Goal: Task Accomplishment & Management: Complete application form

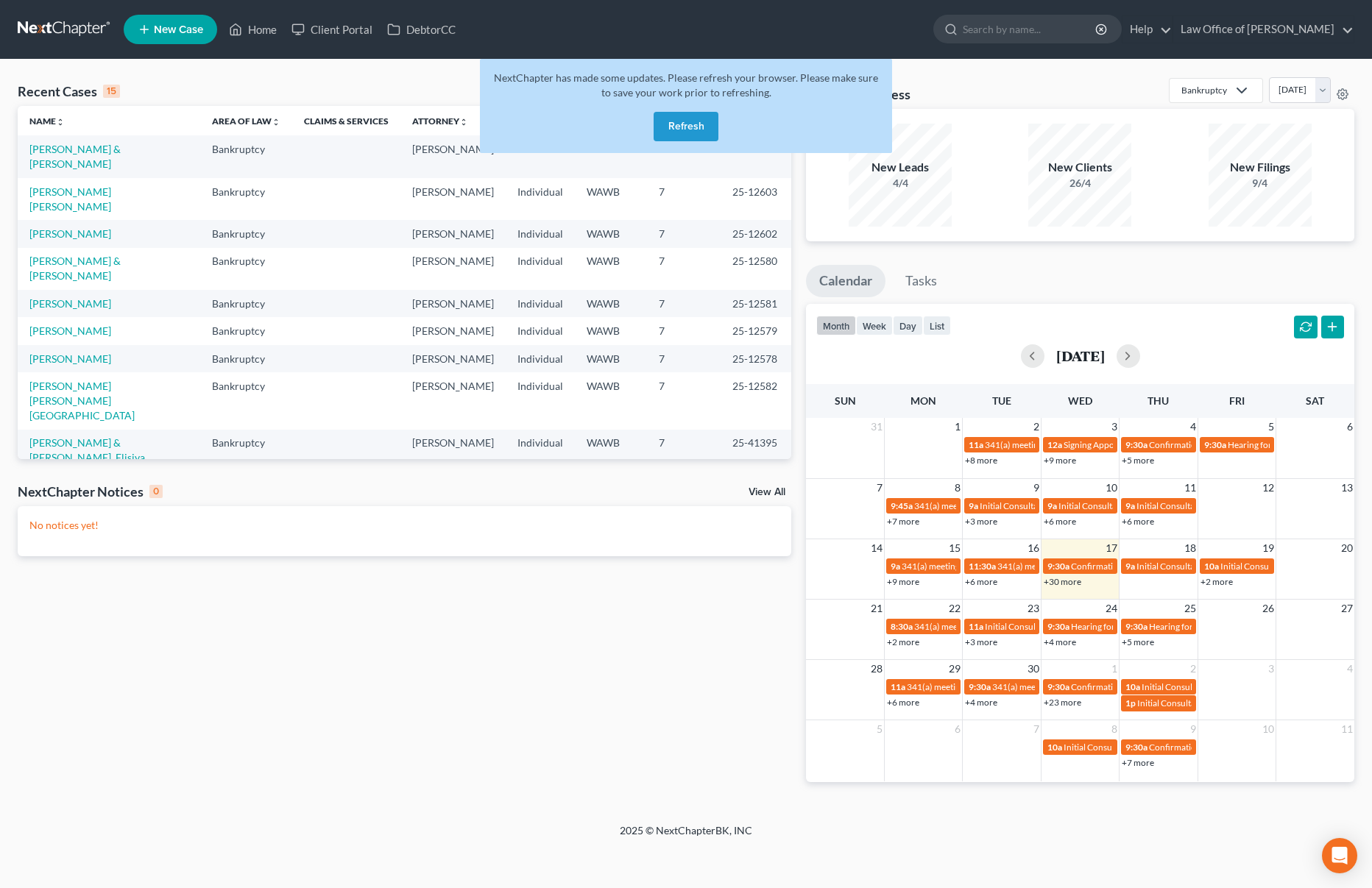
click at [676, 130] on button "Refresh" at bounding box center [686, 126] width 65 height 30
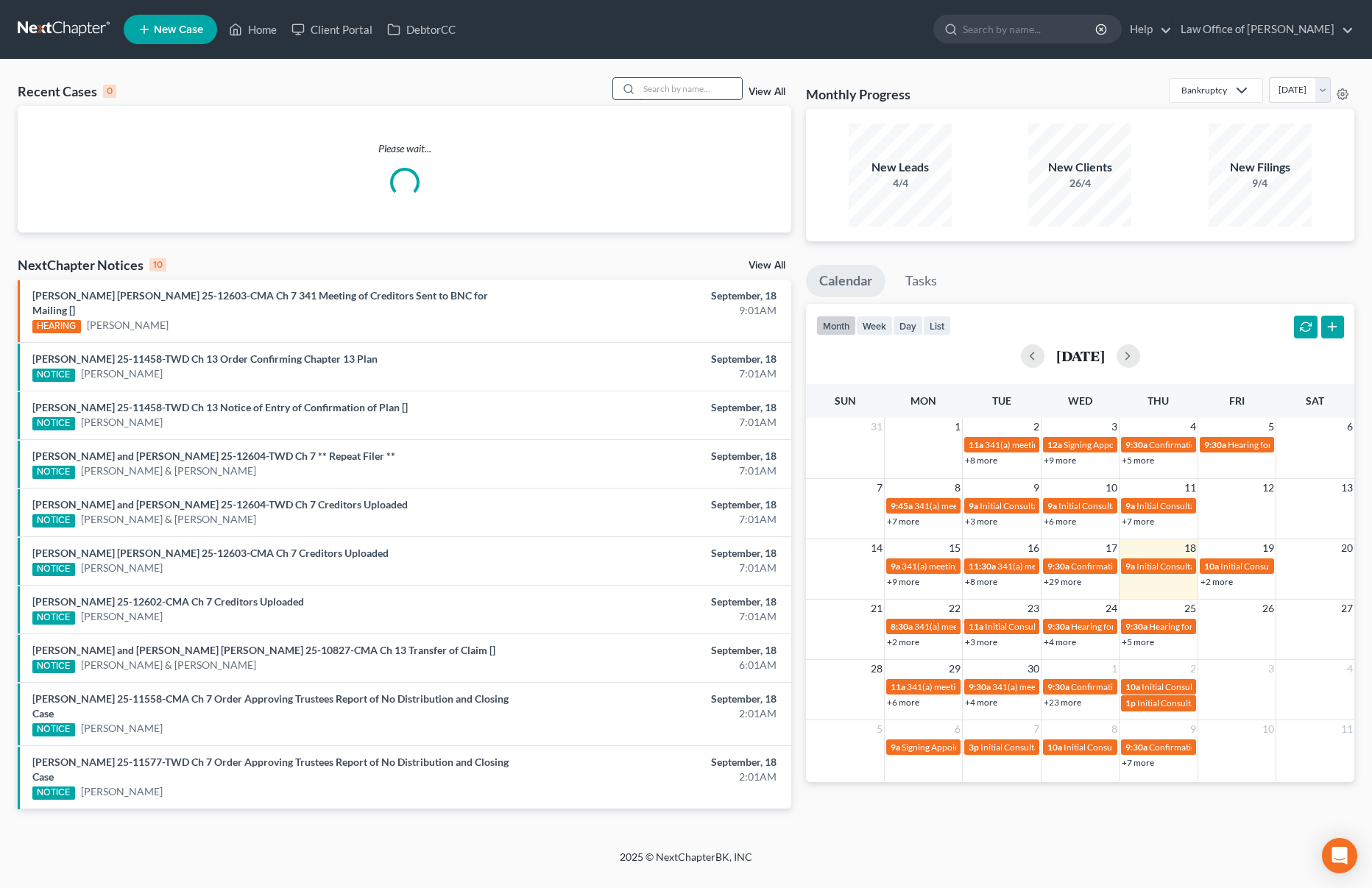
click at [660, 87] on input "search" at bounding box center [689, 88] width 103 height 21
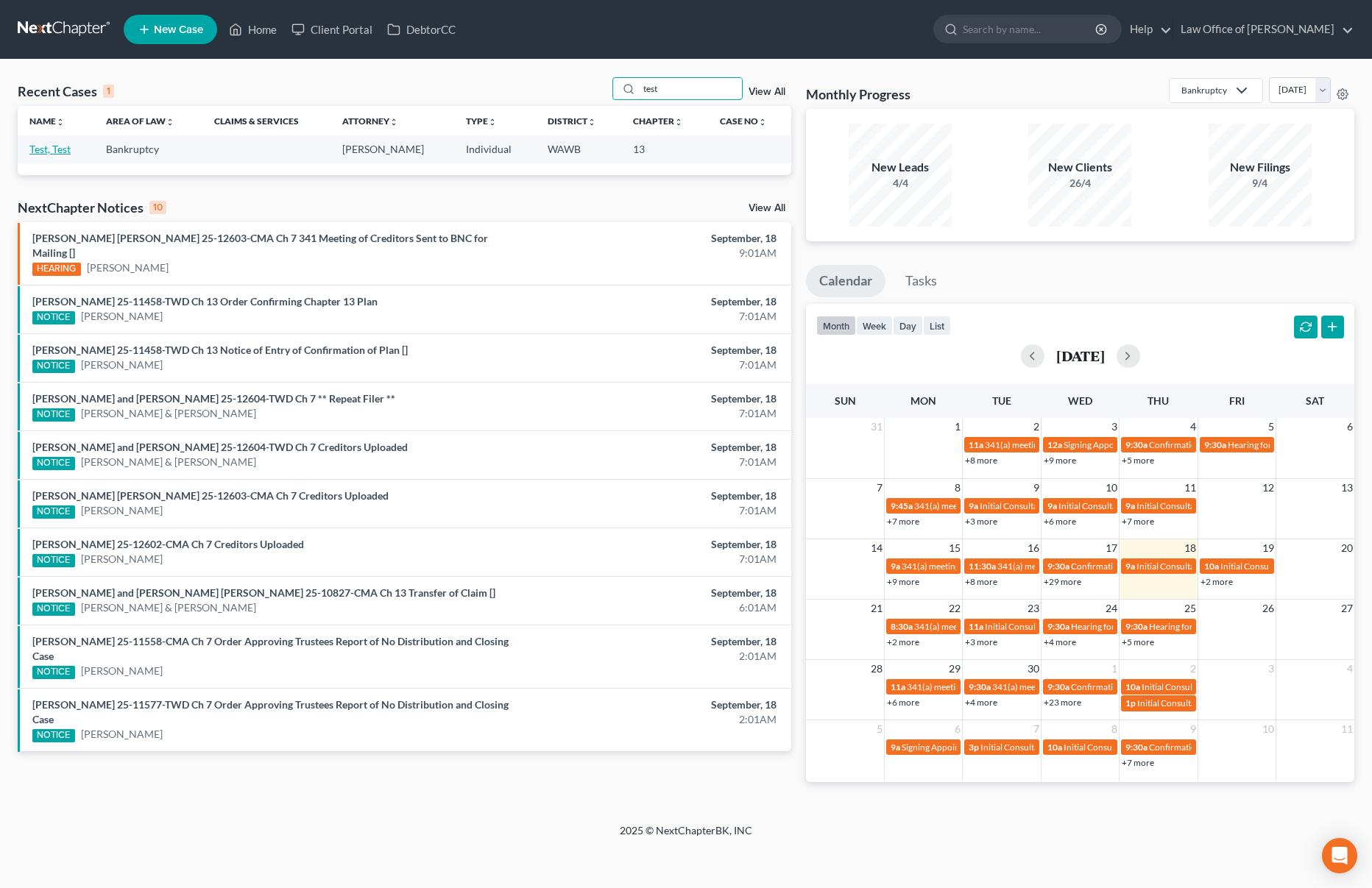
type input "test"
click at [41, 153] on link "Test, Test" at bounding box center [50, 149] width 41 height 12
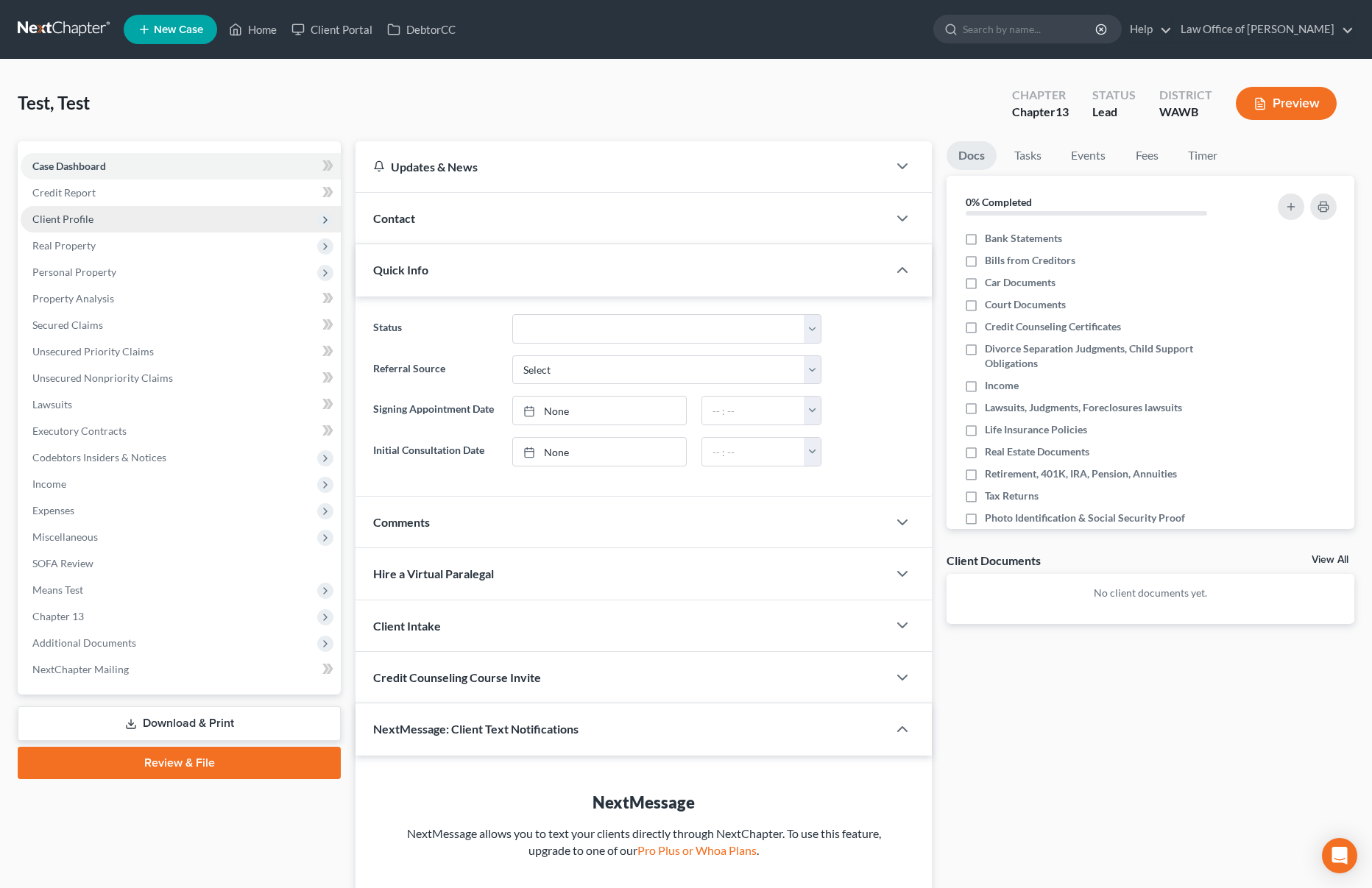
click at [139, 217] on span "Client Profile" at bounding box center [181, 219] width 320 height 27
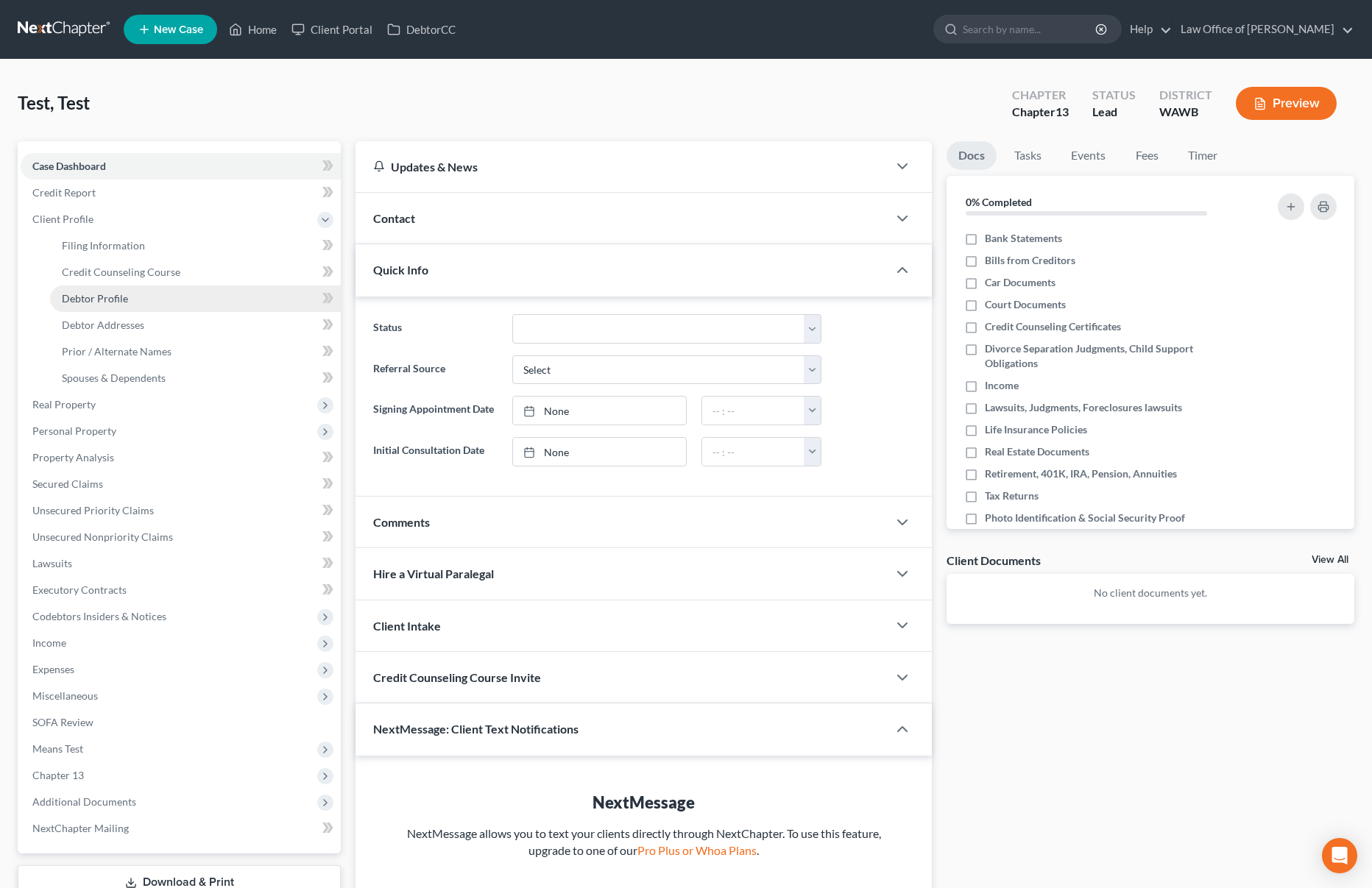
click at [106, 299] on span "Debtor Profile" at bounding box center [94, 298] width 66 height 12
select select "0"
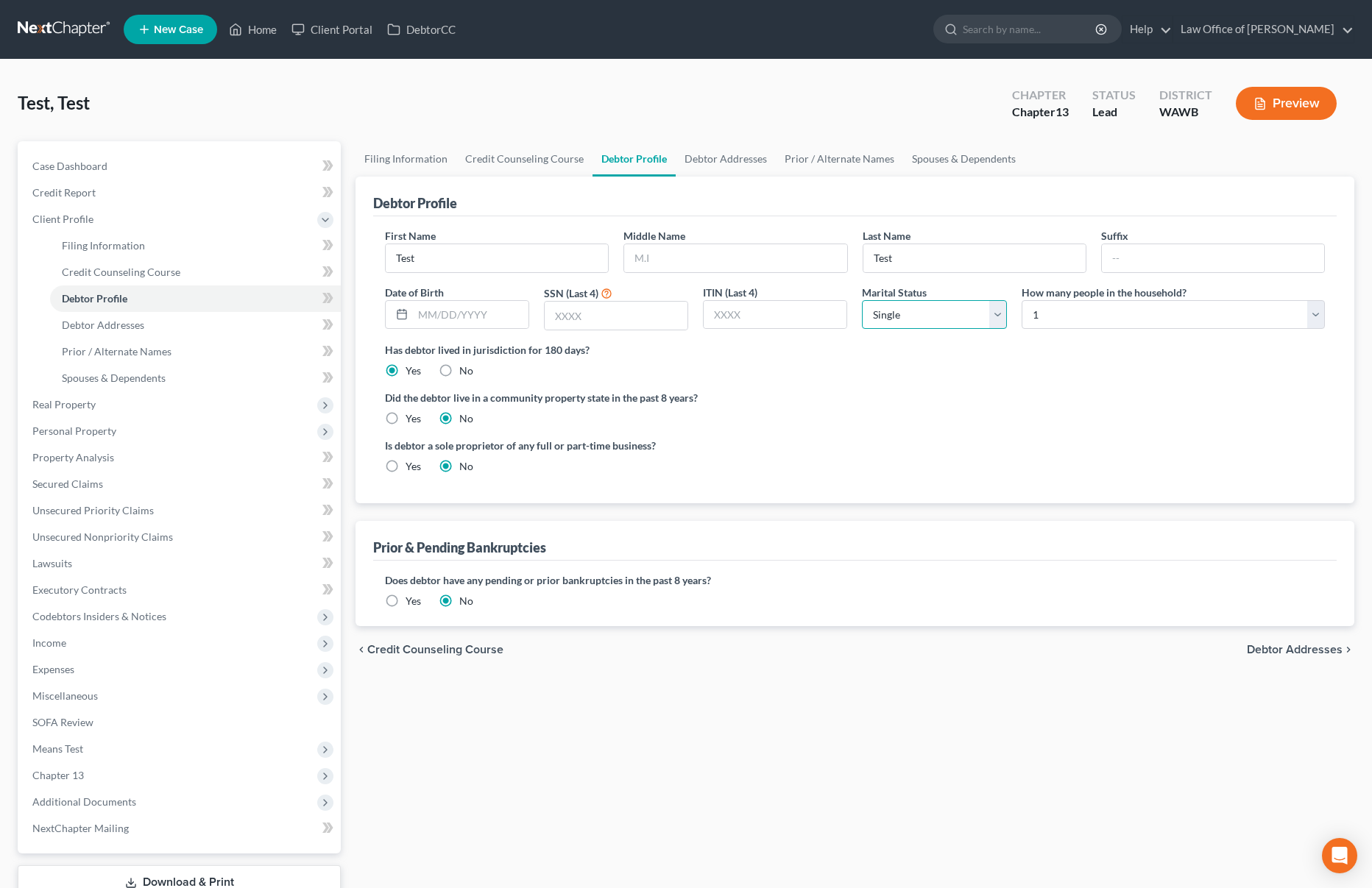
click at [914, 322] on select "Select Single Married Separated Divorced Widowed" at bounding box center [933, 315] width 144 height 30
select select "1"
click at [862, 300] on select "Select Single Married Separated Divorced Widowed" at bounding box center [933, 315] width 144 height 30
click at [1100, 319] on select "Select 1 2 3 4 5 6 7 8 9 10 11 12 13 14 15 16 17 18 19 20" at bounding box center [1173, 315] width 303 height 30
select select "4"
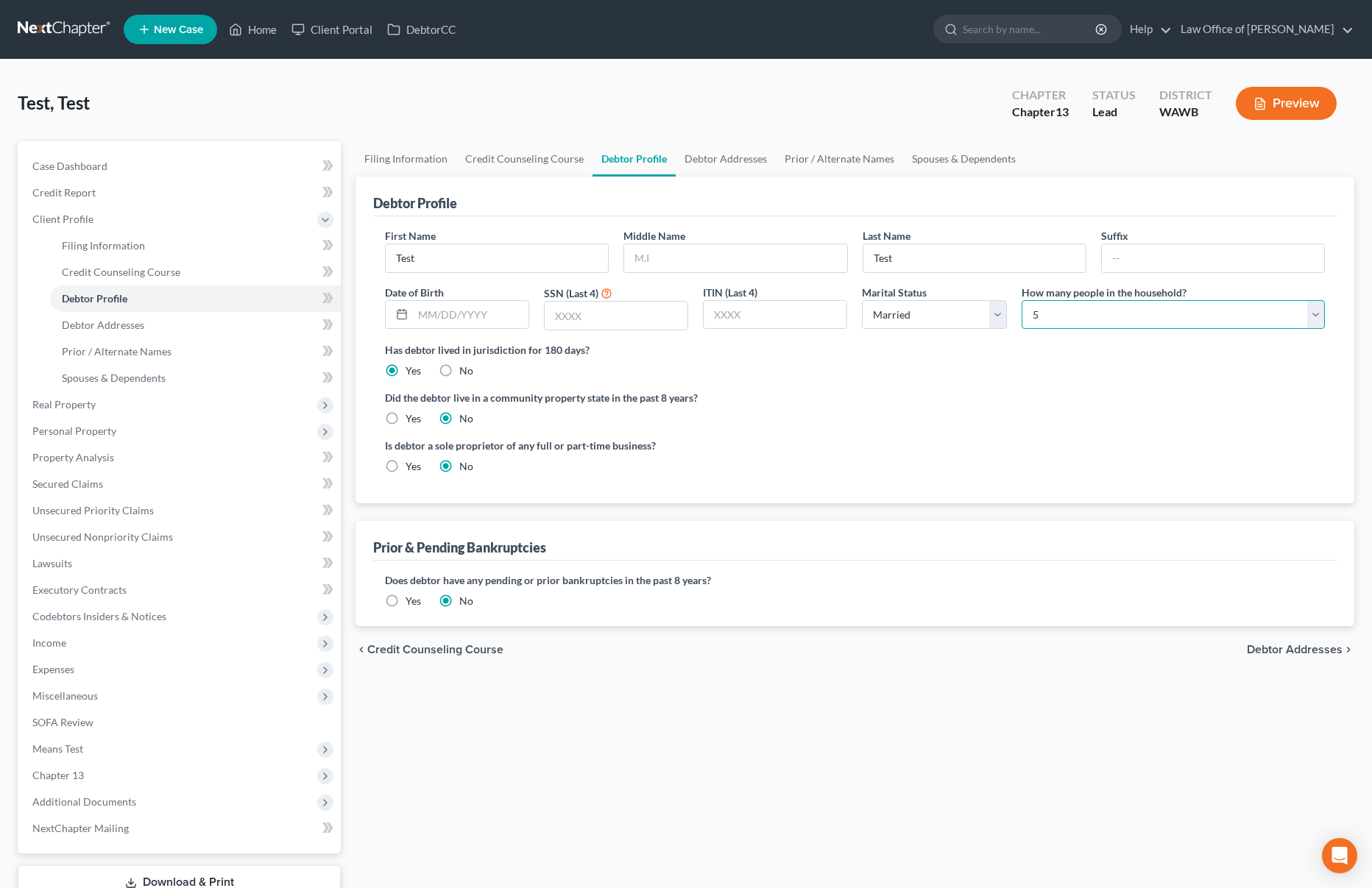
click at [1022, 300] on select "Select 1 2 3 4 5 6 7 8 9 10 11 12 13 14 15 16 17 18 19 20" at bounding box center [1173, 315] width 303 height 30
click at [120, 755] on span "Means Test" at bounding box center [181, 749] width 320 height 27
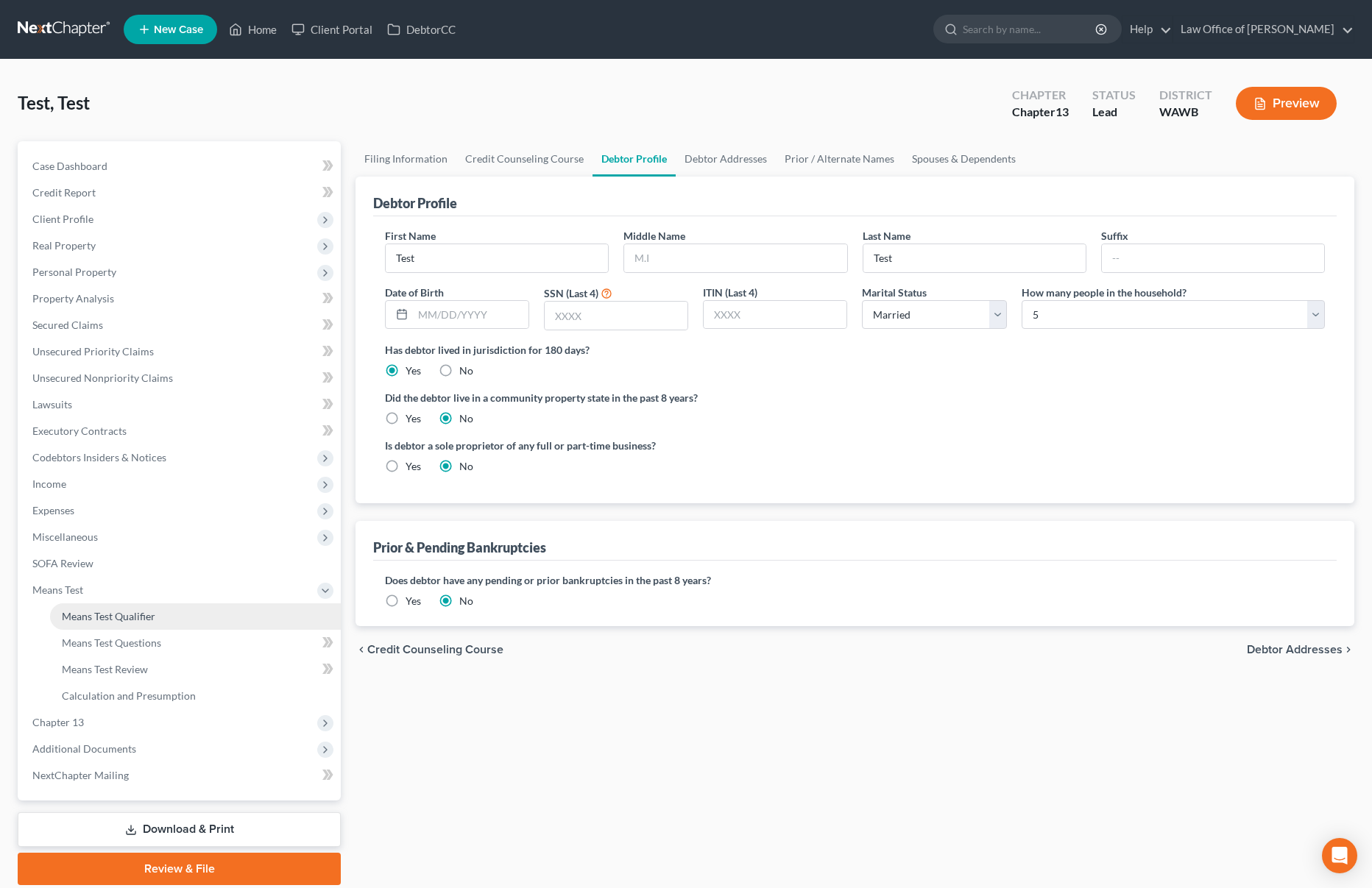
click at [131, 621] on span "Means Test Qualifier" at bounding box center [108, 616] width 94 height 12
